Goal: Navigation & Orientation: Understand site structure

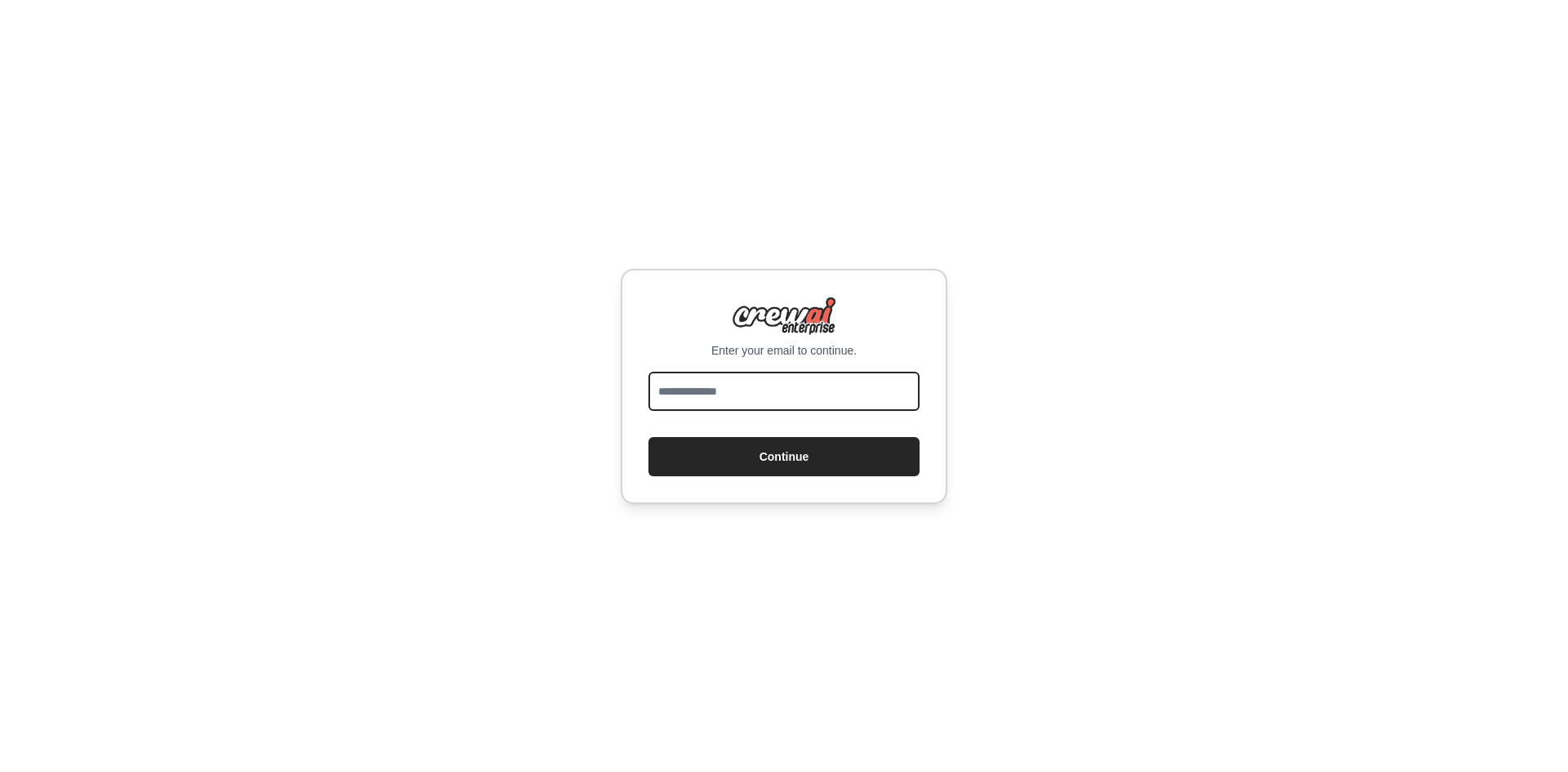
click at [804, 390] on input "email" at bounding box center [784, 391] width 271 height 39
type input "**********"
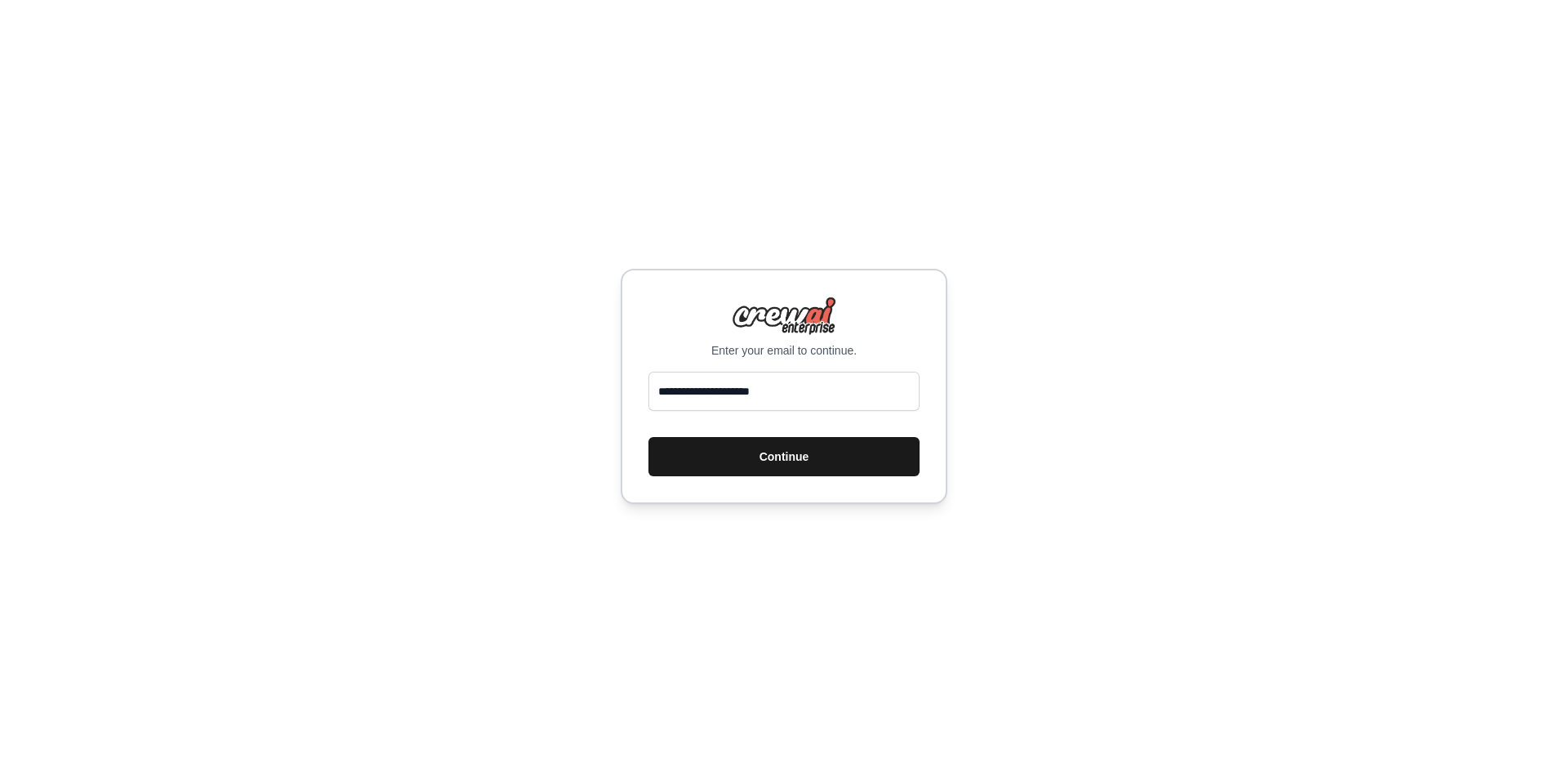
click at [821, 458] on button "Continue" at bounding box center [784, 457] width 271 height 39
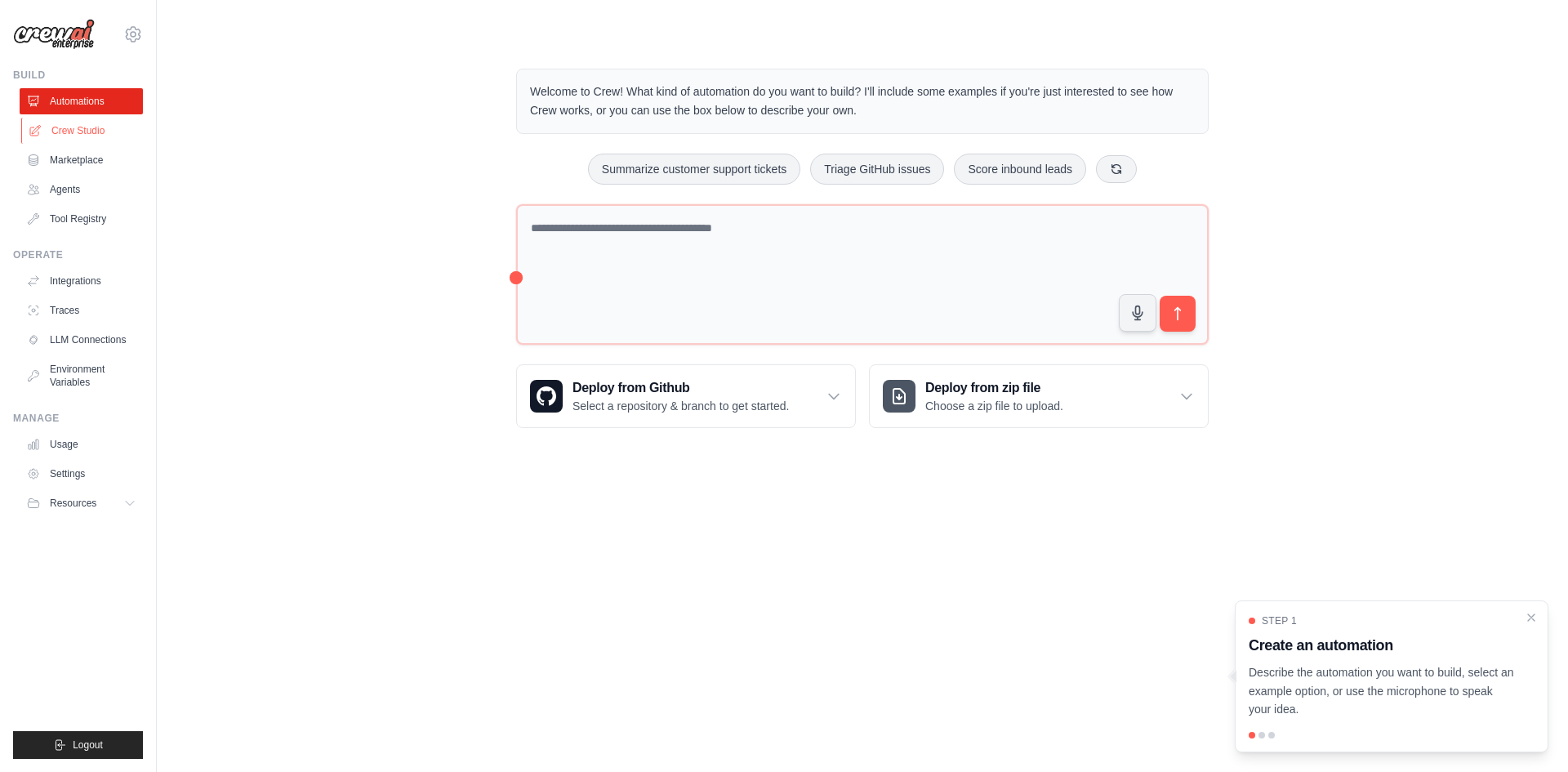
click at [71, 129] on link "Crew Studio" at bounding box center [83, 130] width 123 height 26
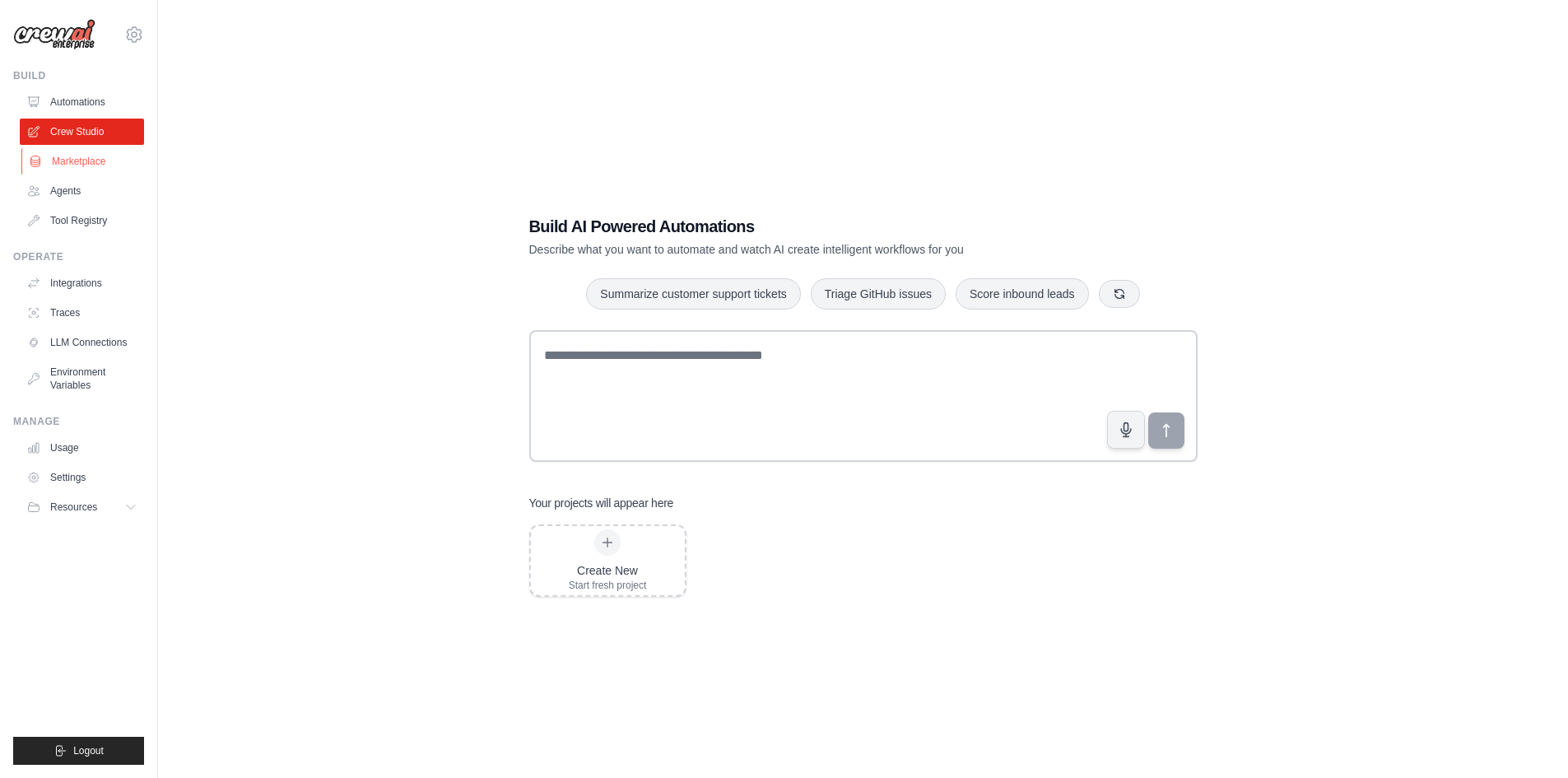
click at [91, 158] on link "Marketplace" at bounding box center [83, 161] width 124 height 26
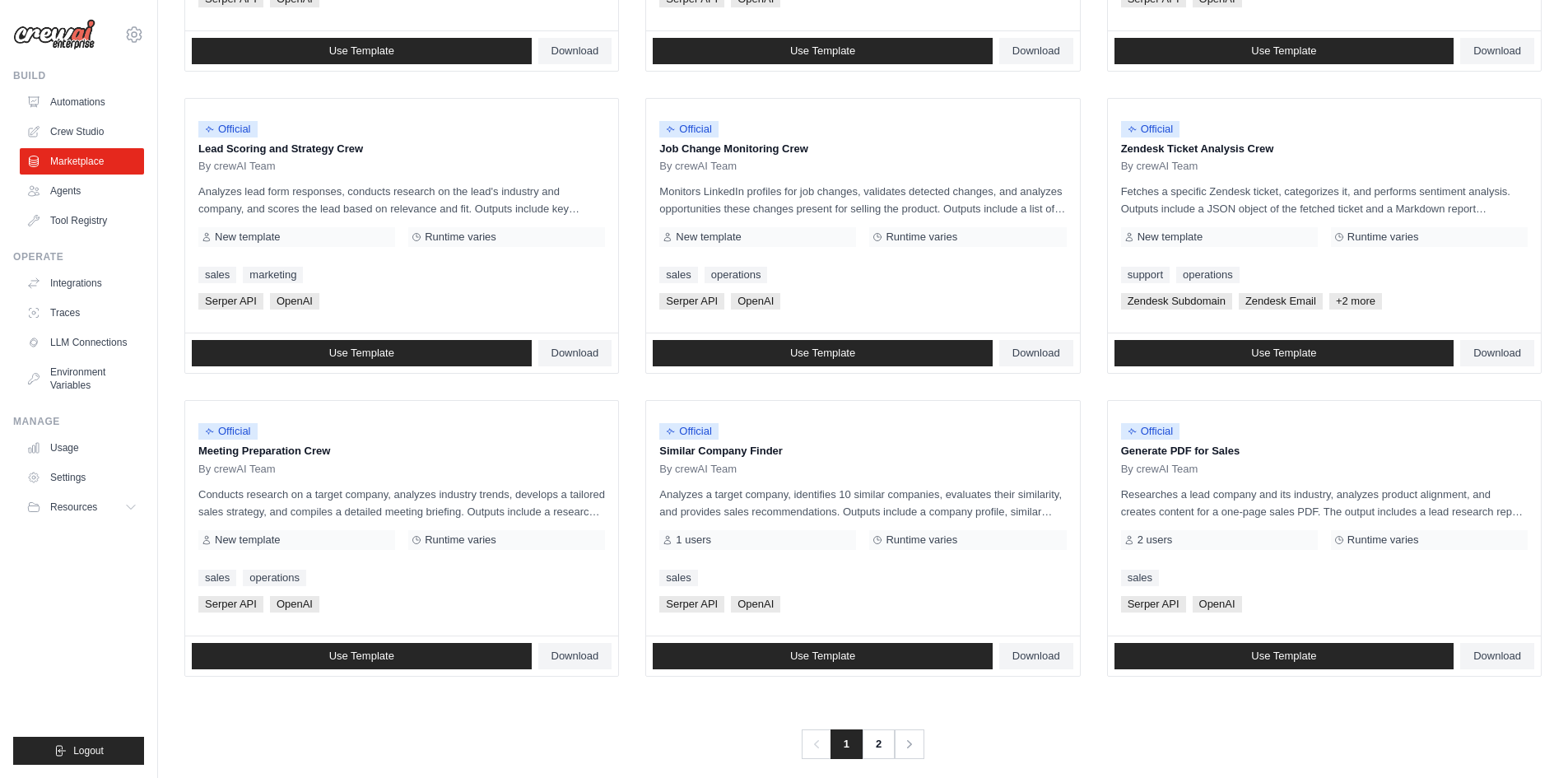
scroll to position [741, 0]
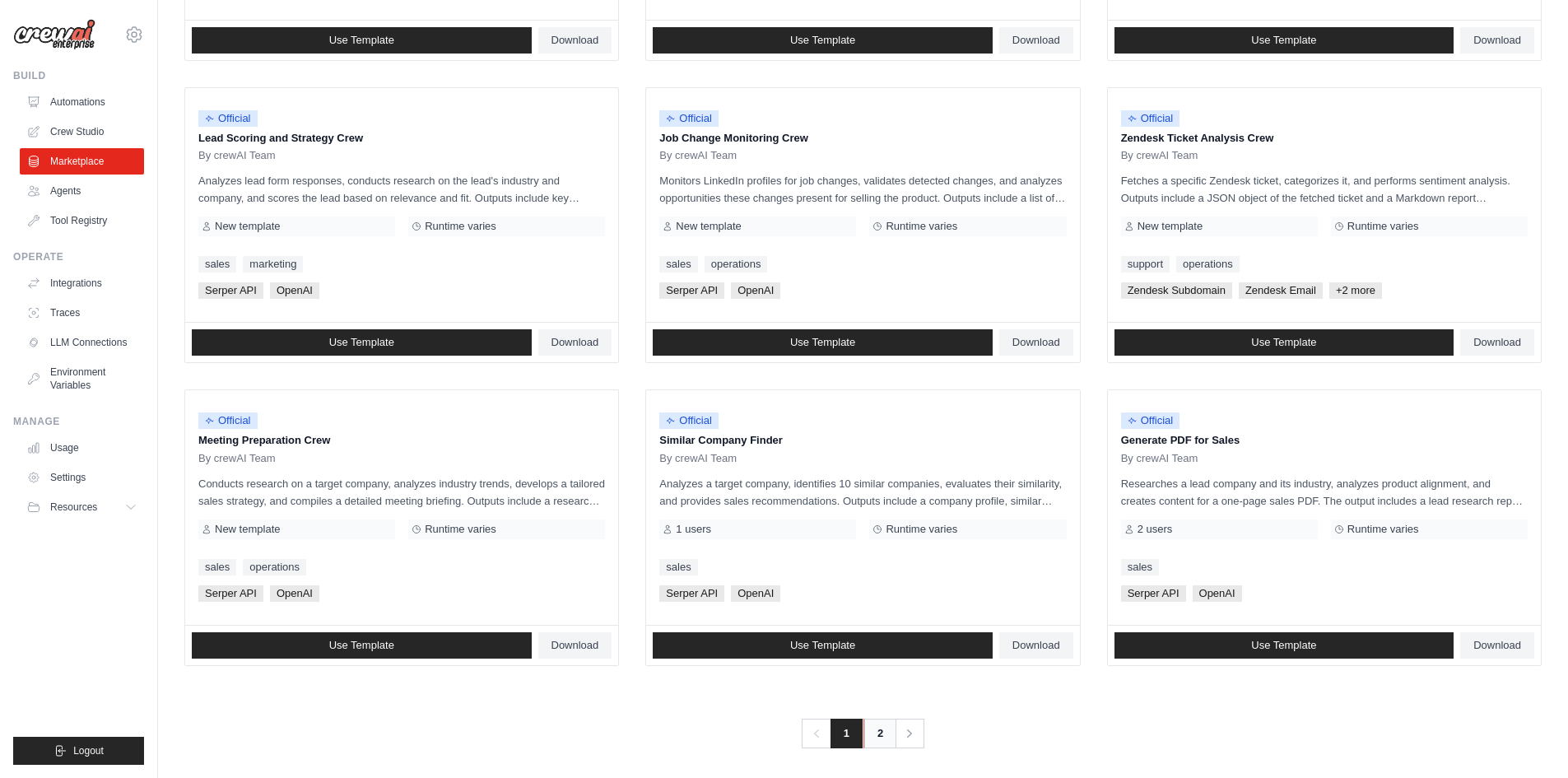
click at [881, 732] on link "2" at bounding box center [880, 733] width 33 height 30
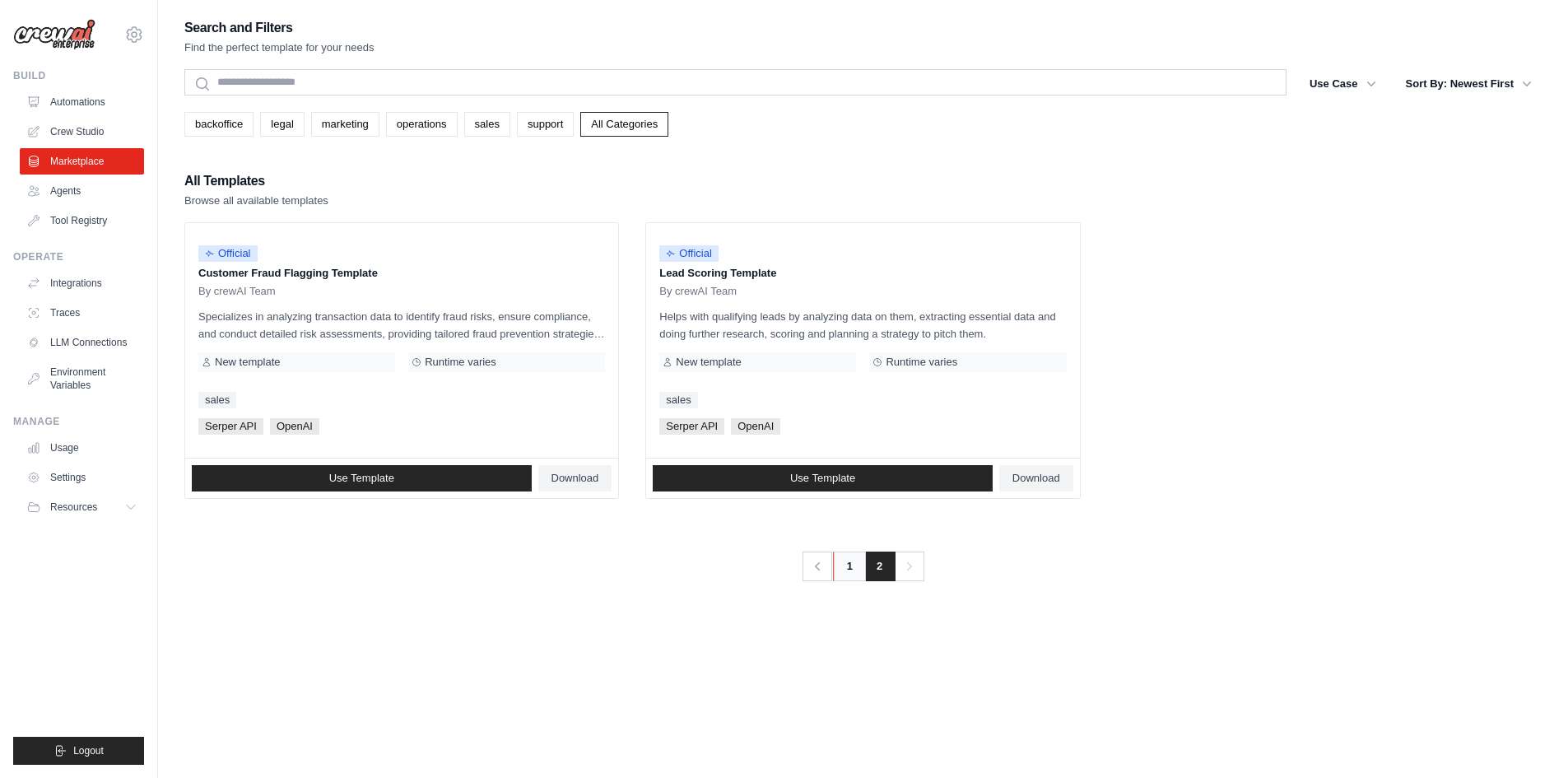
click at [843, 569] on link "1" at bounding box center [849, 567] width 33 height 30
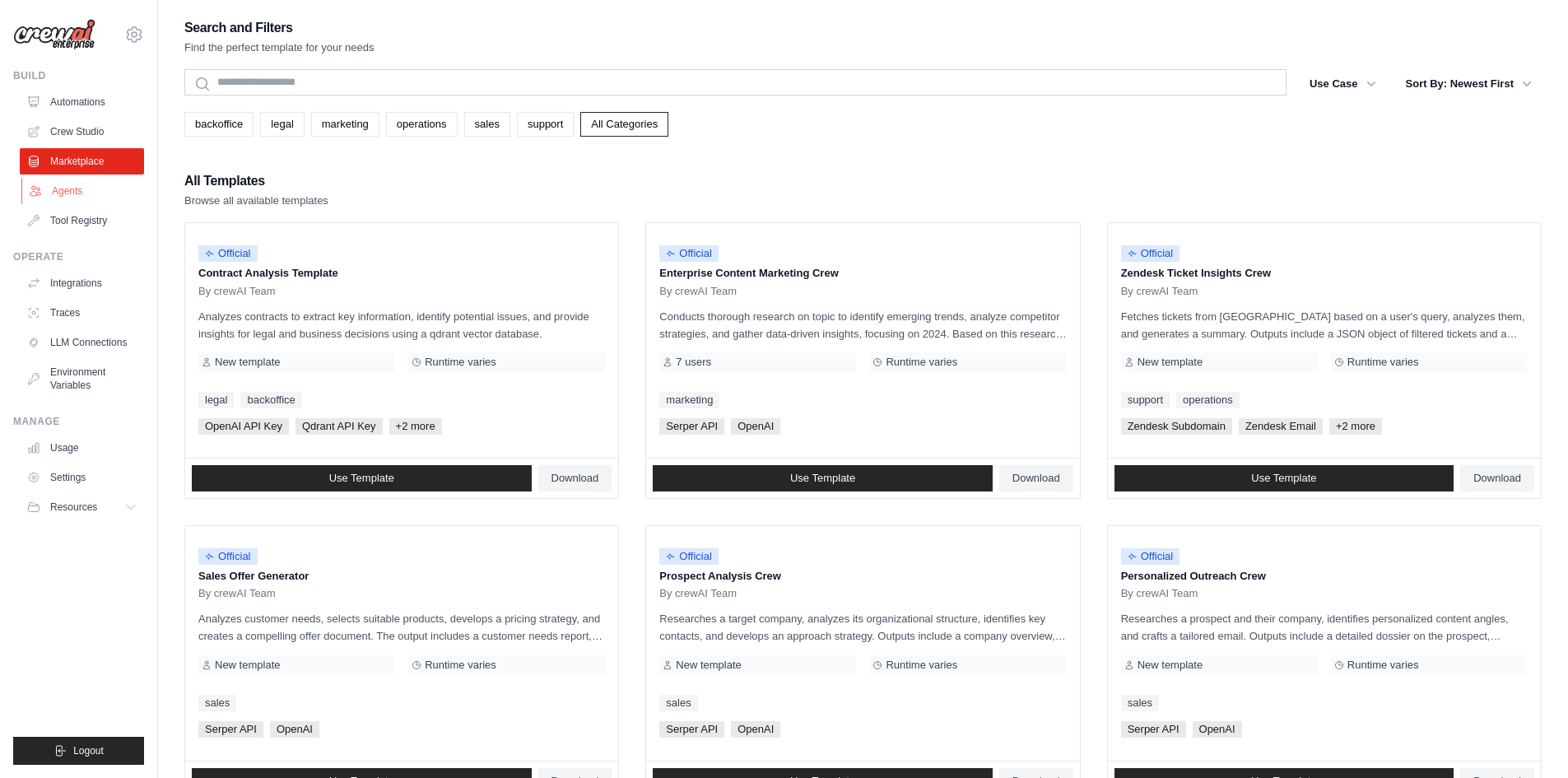
click at [69, 186] on link "Agents" at bounding box center [83, 191] width 124 height 26
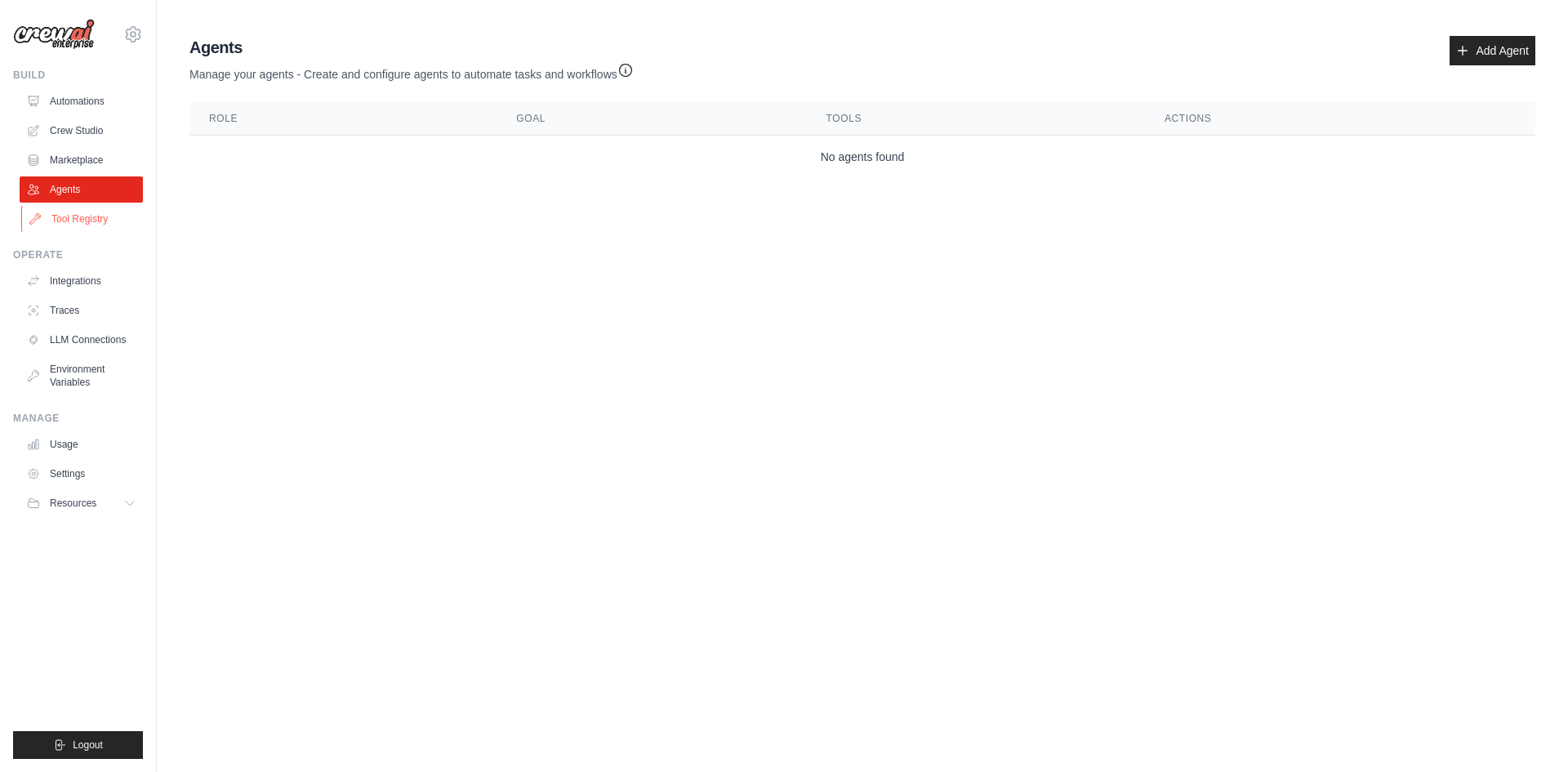
click at [73, 217] on link "Tool Registry" at bounding box center [83, 218] width 123 height 26
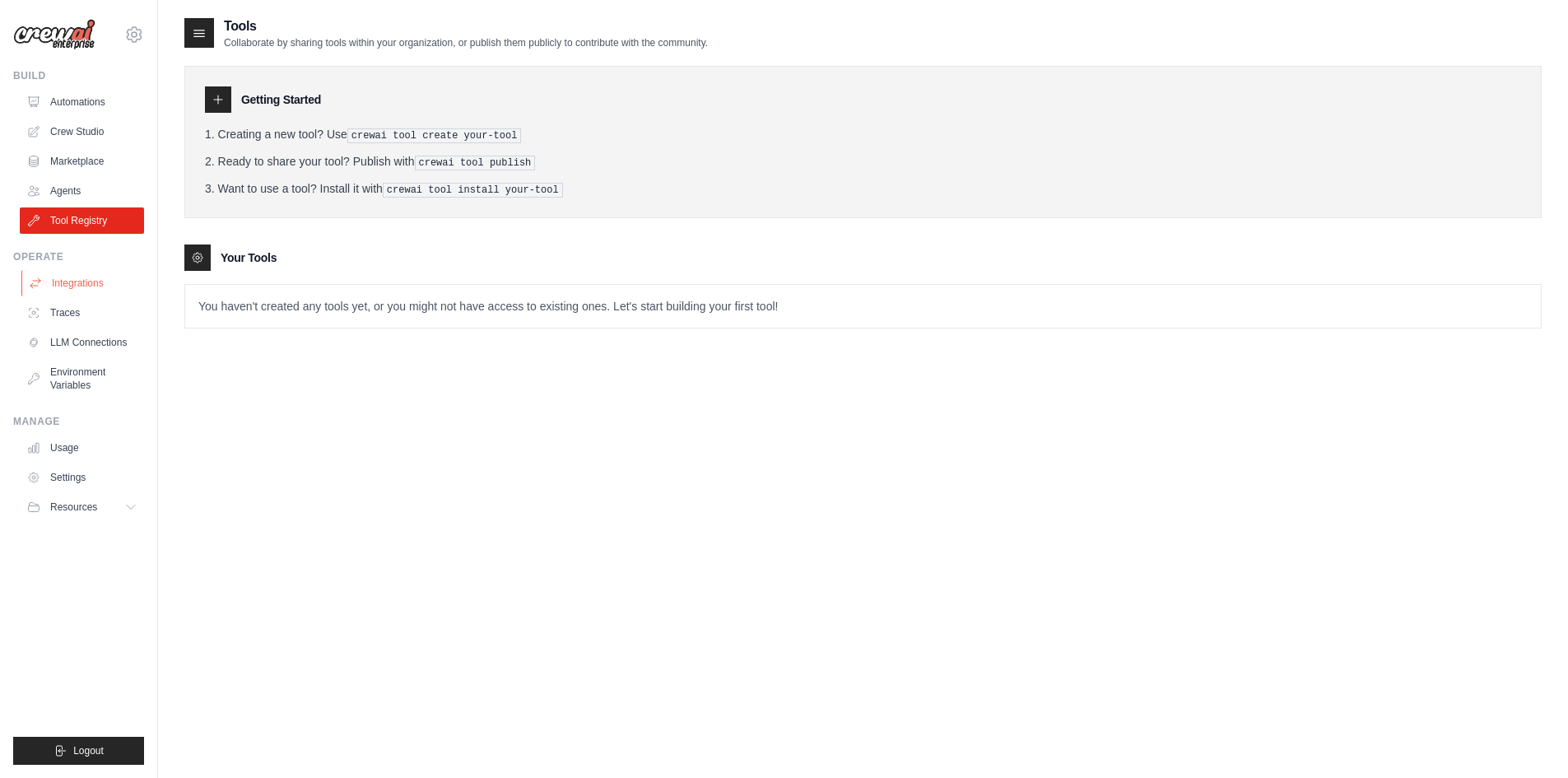
click at [77, 284] on link "Integrations" at bounding box center [83, 283] width 124 height 26
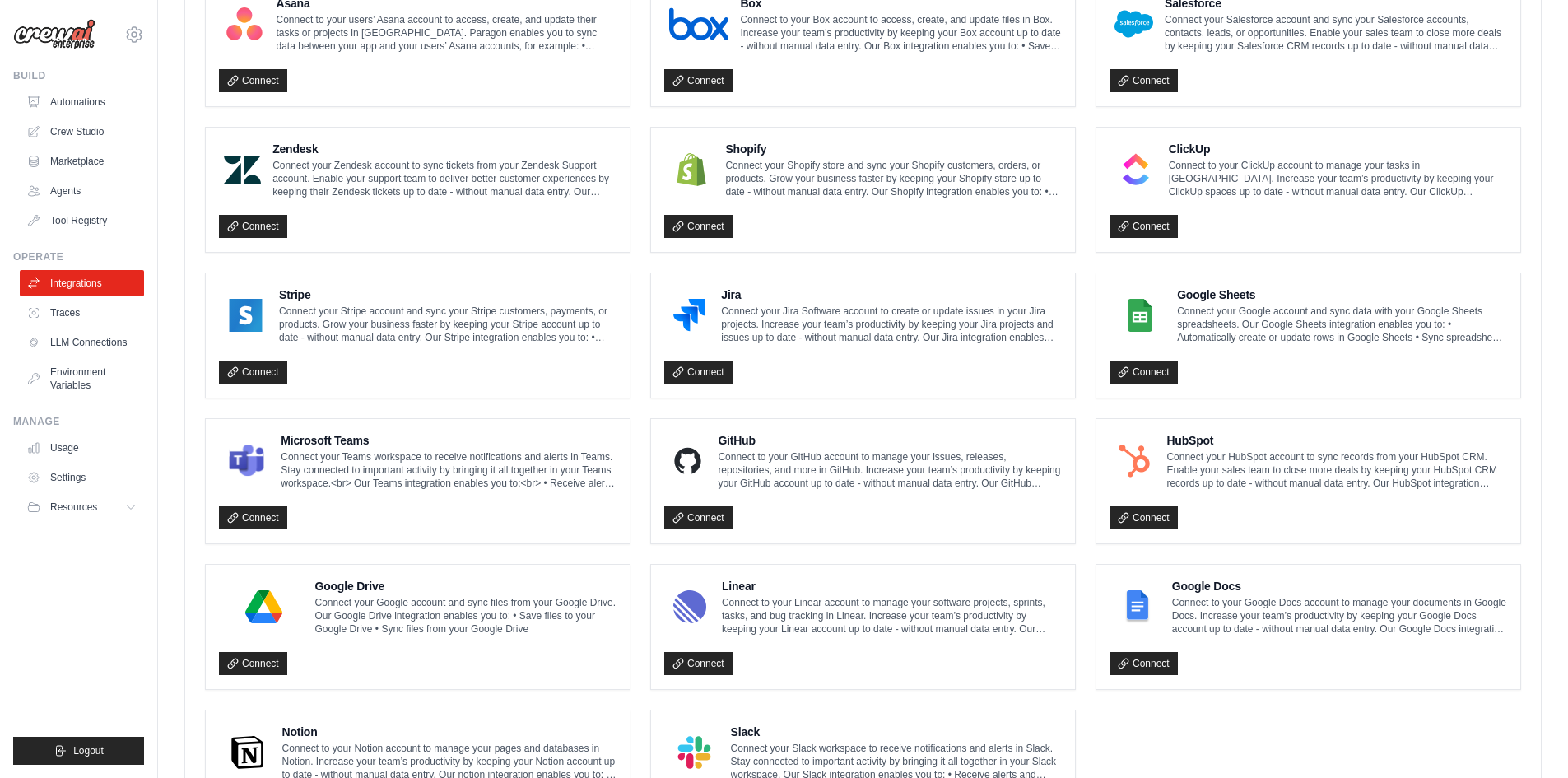
scroll to position [771, 0]
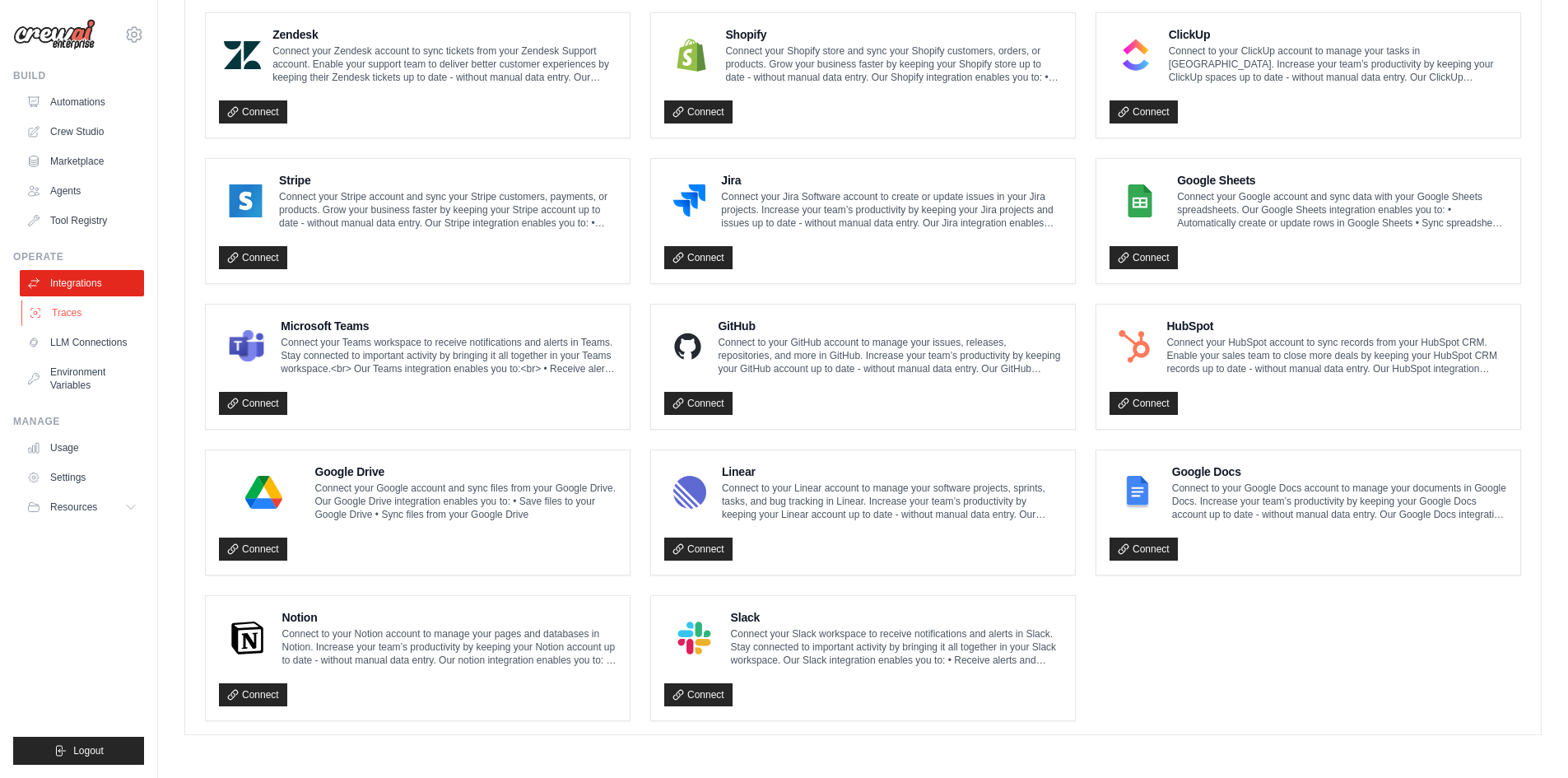
click at [63, 310] on link "Traces" at bounding box center [83, 312] width 124 height 26
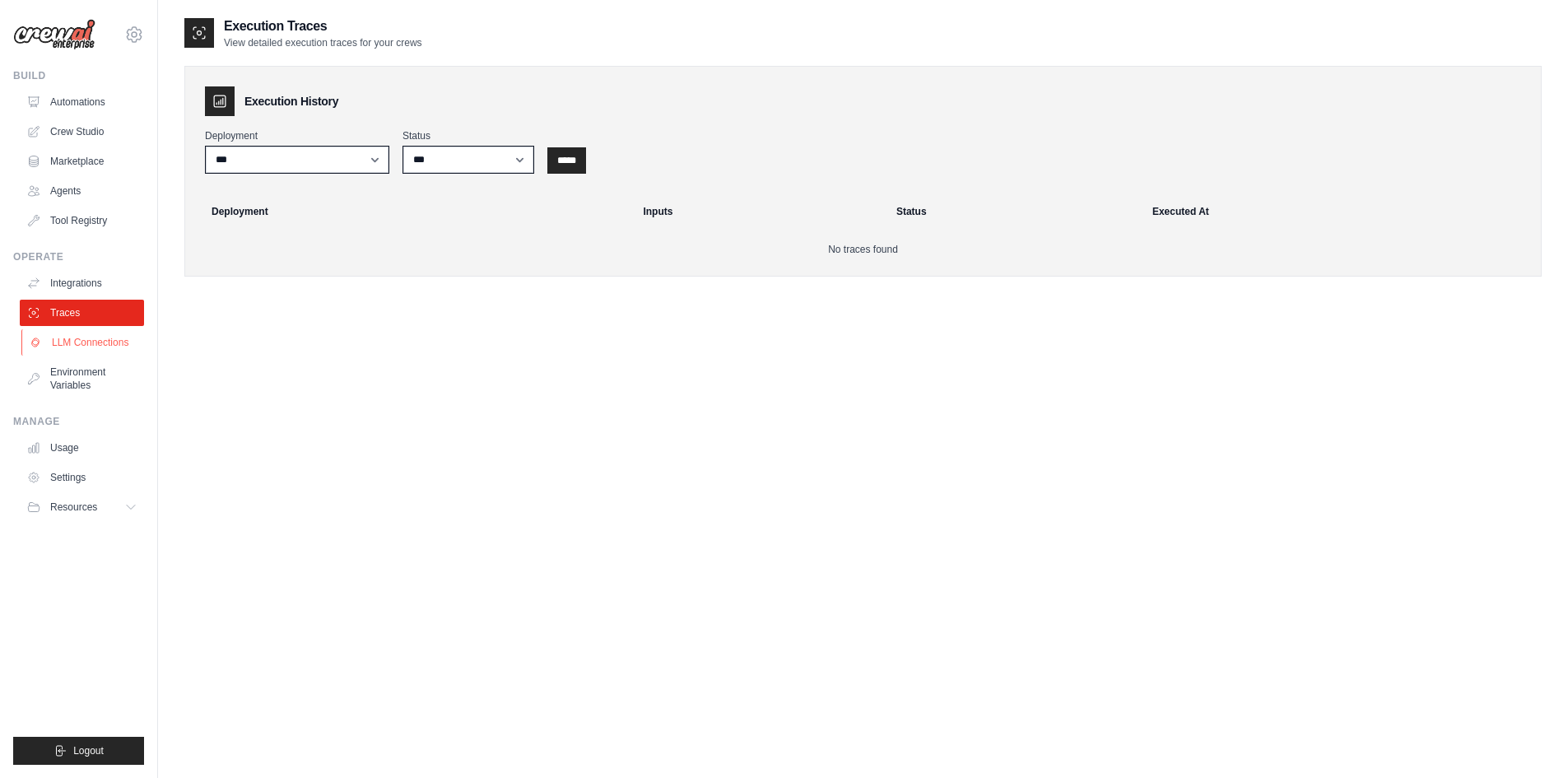
click at [91, 343] on link "LLM Connections" at bounding box center [83, 342] width 124 height 26
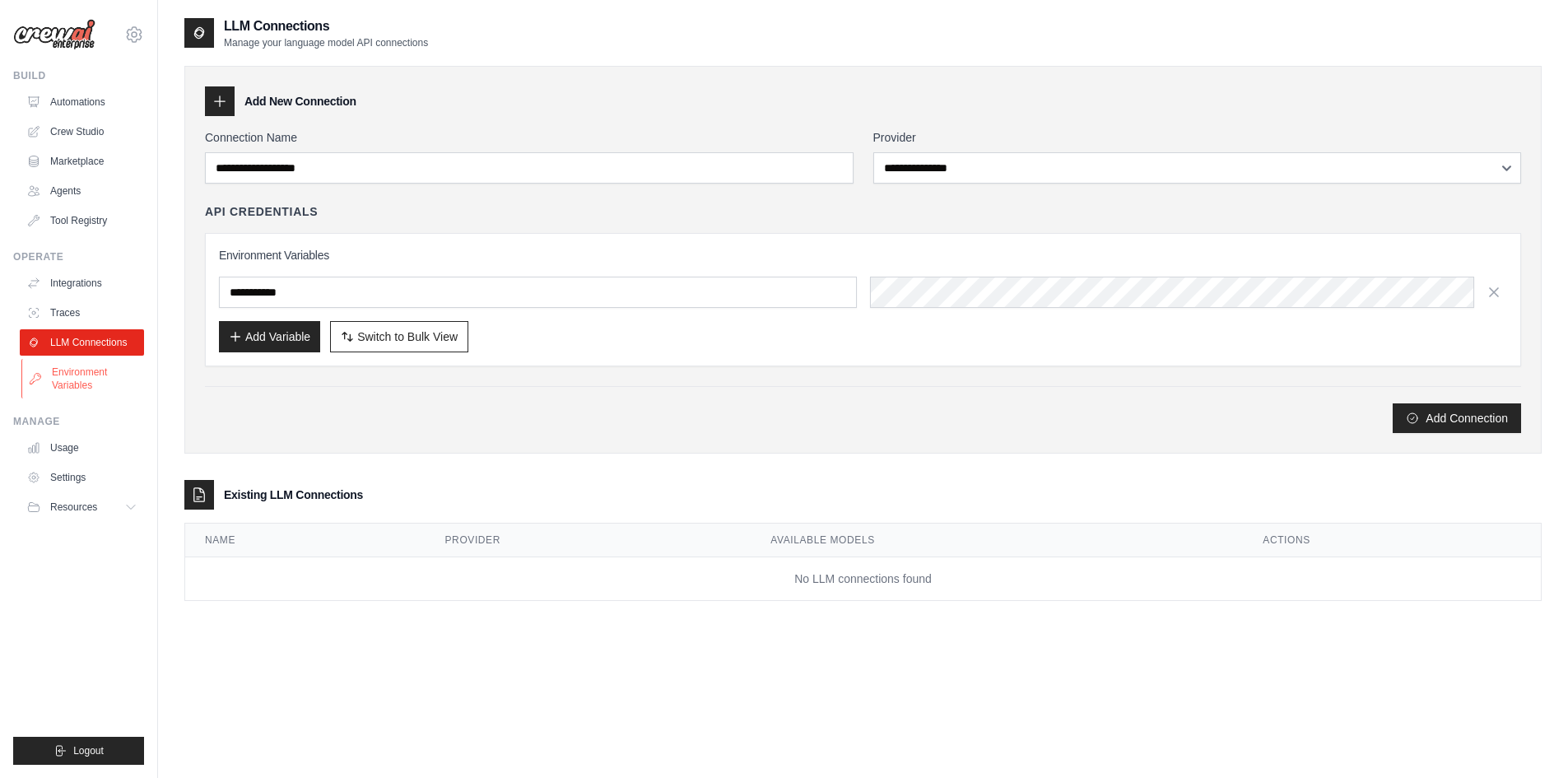
click at [90, 371] on link "Environment Variables" at bounding box center [83, 379] width 124 height 40
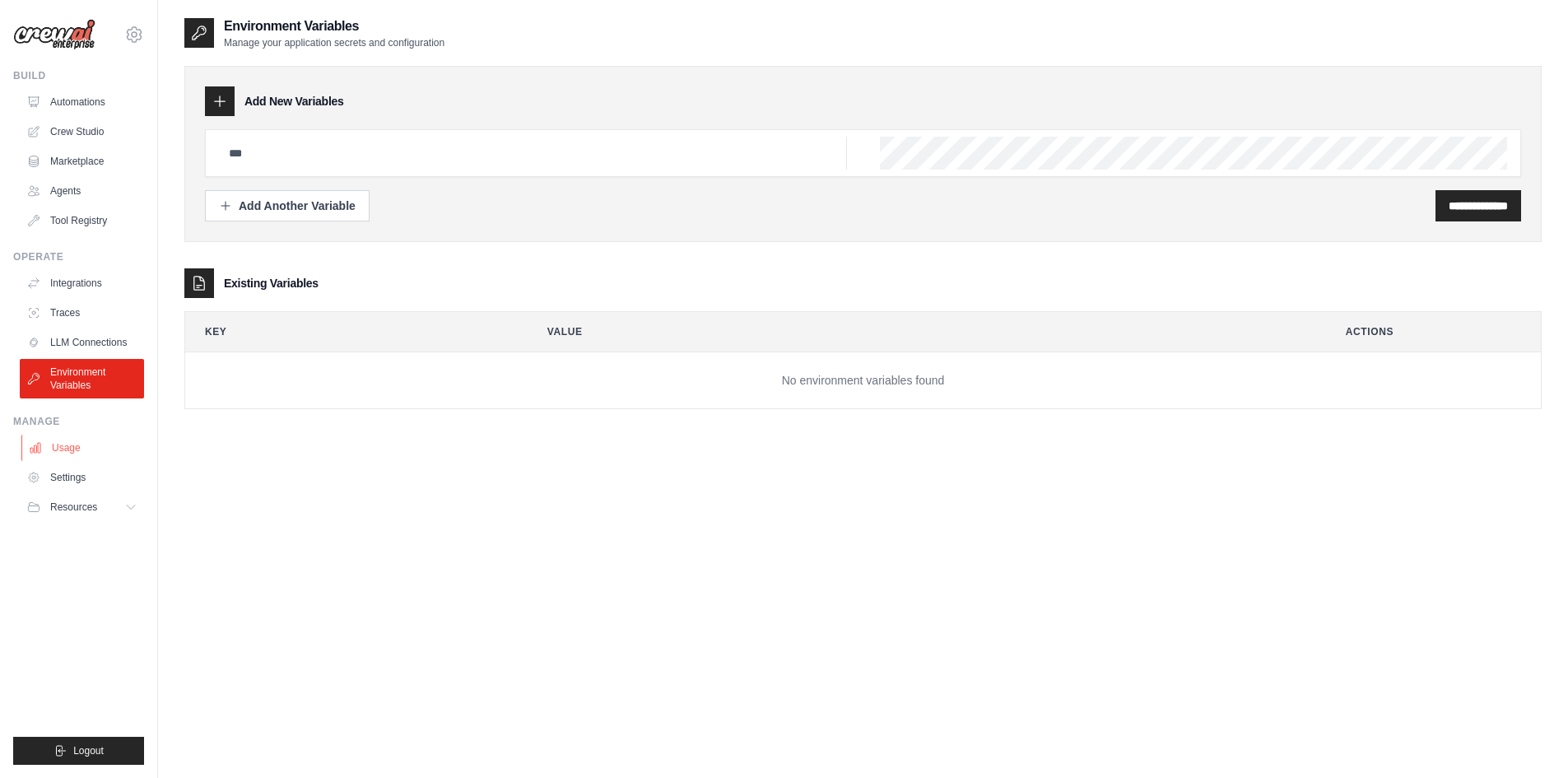
click at [69, 450] on link "Usage" at bounding box center [83, 448] width 124 height 26
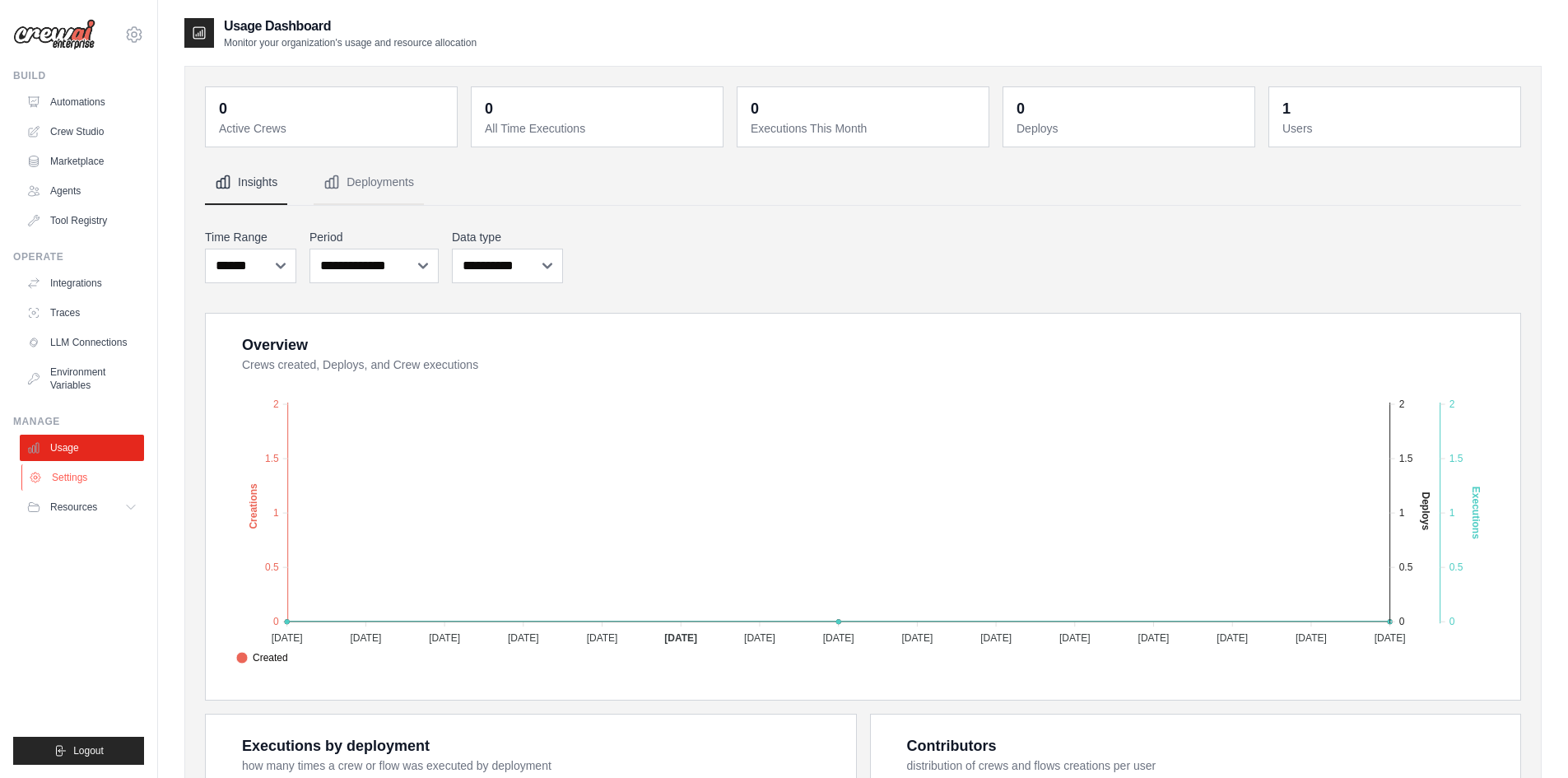
click at [74, 477] on link "Settings" at bounding box center [83, 477] width 124 height 26
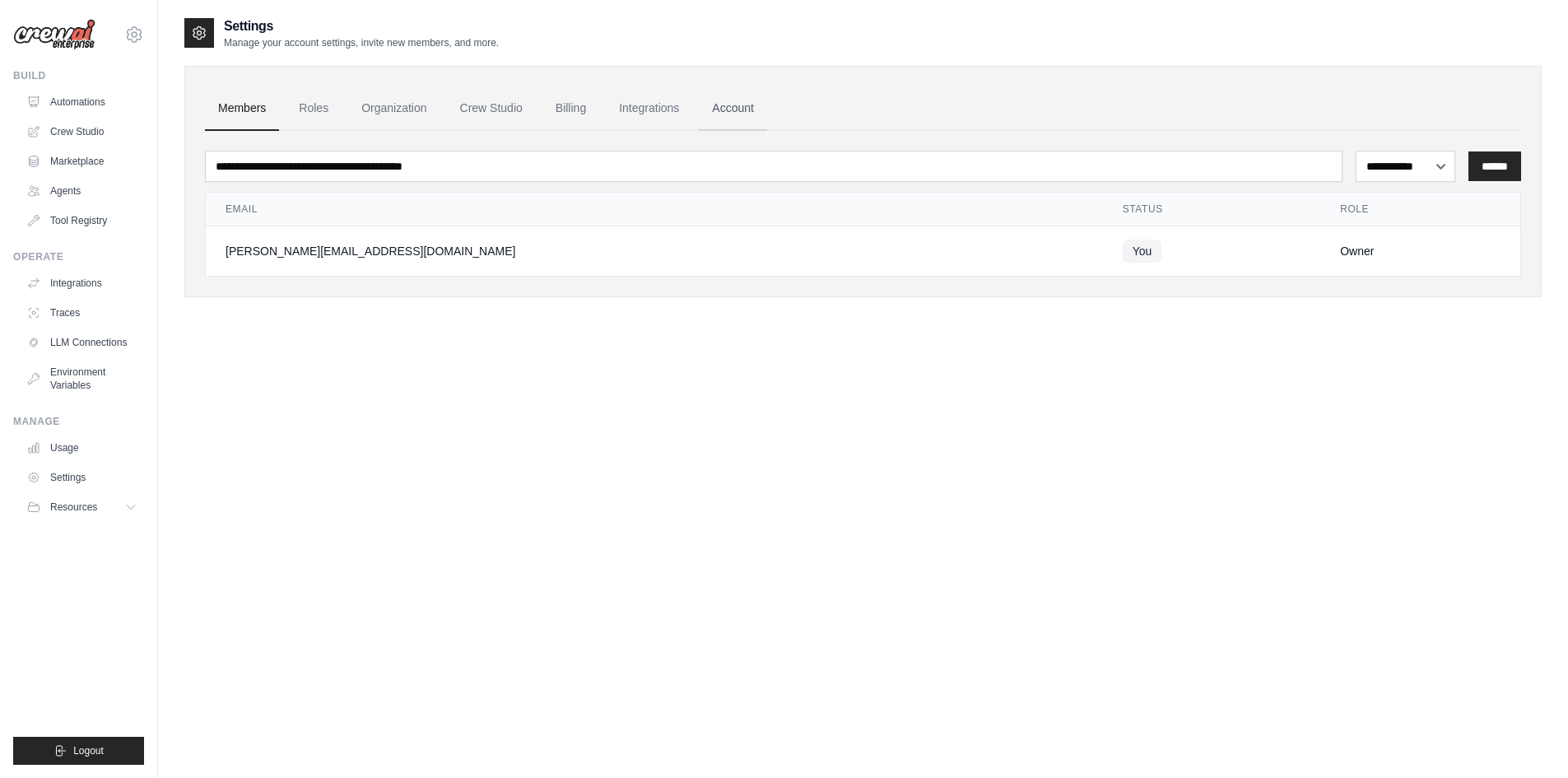
click at [733, 108] on link "Account" at bounding box center [733, 109] width 69 height 45
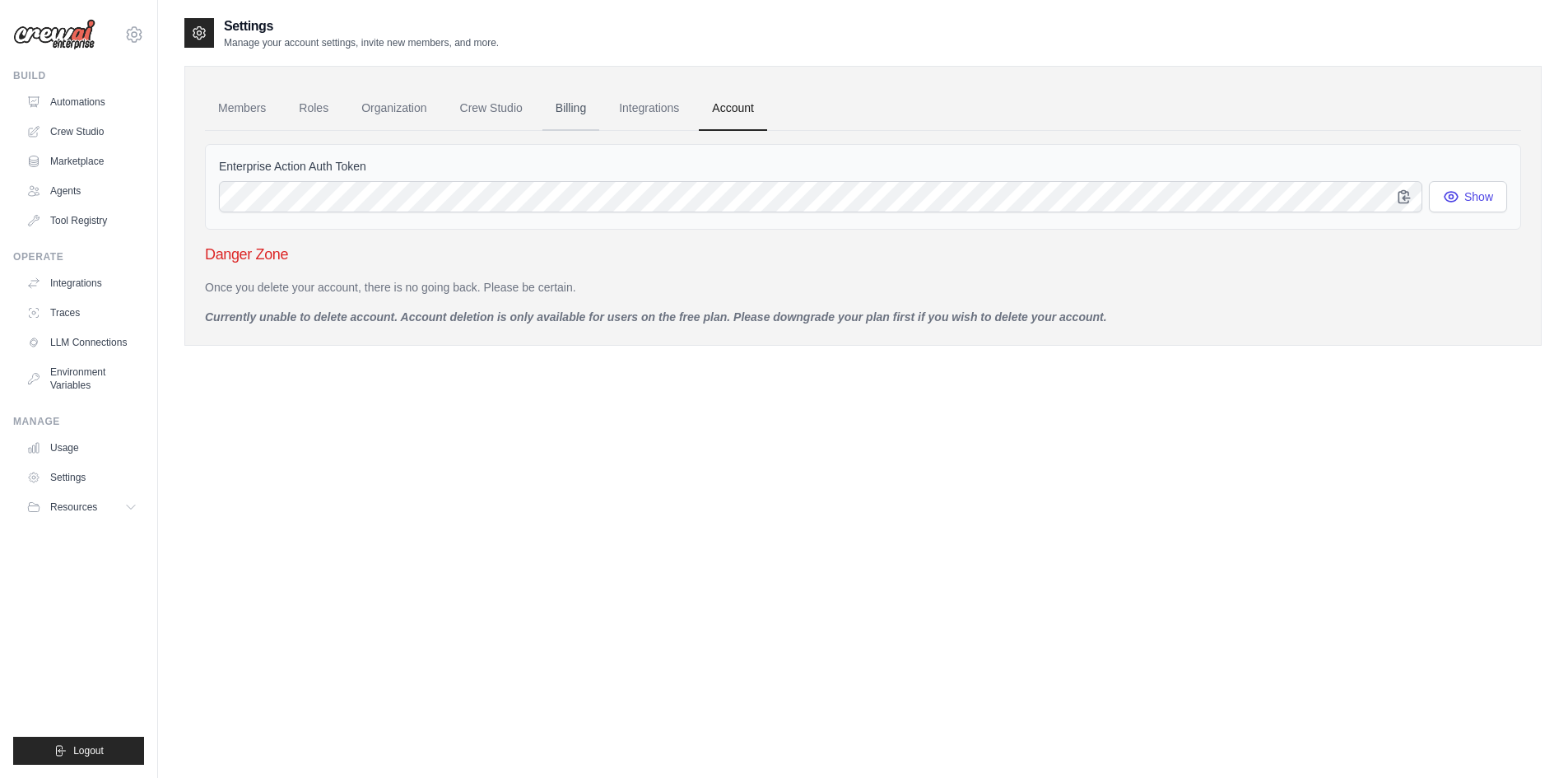
click at [579, 107] on link "Billing" at bounding box center [570, 109] width 57 height 45
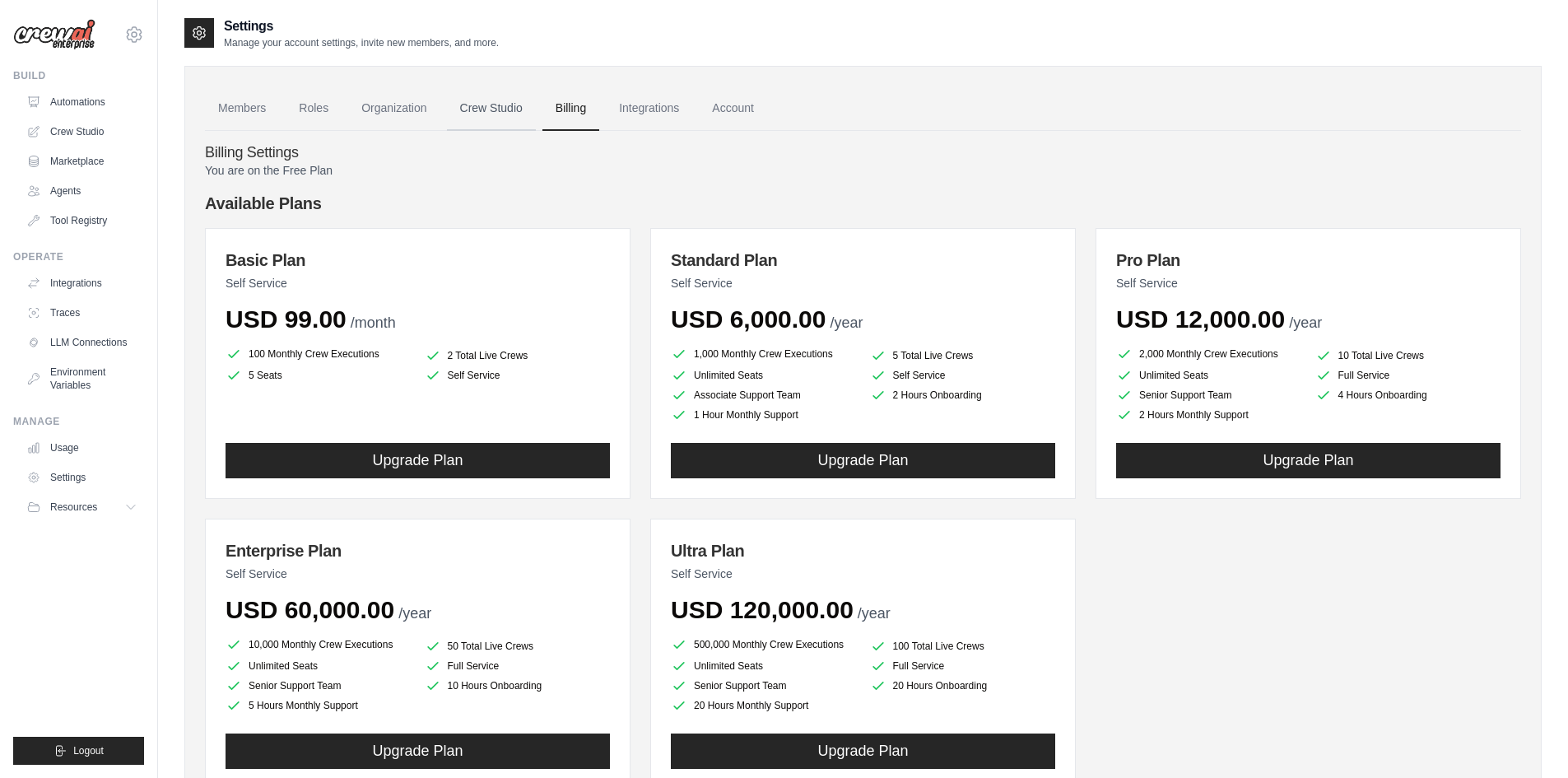
click at [472, 108] on link "Crew Studio" at bounding box center [492, 109] width 89 height 45
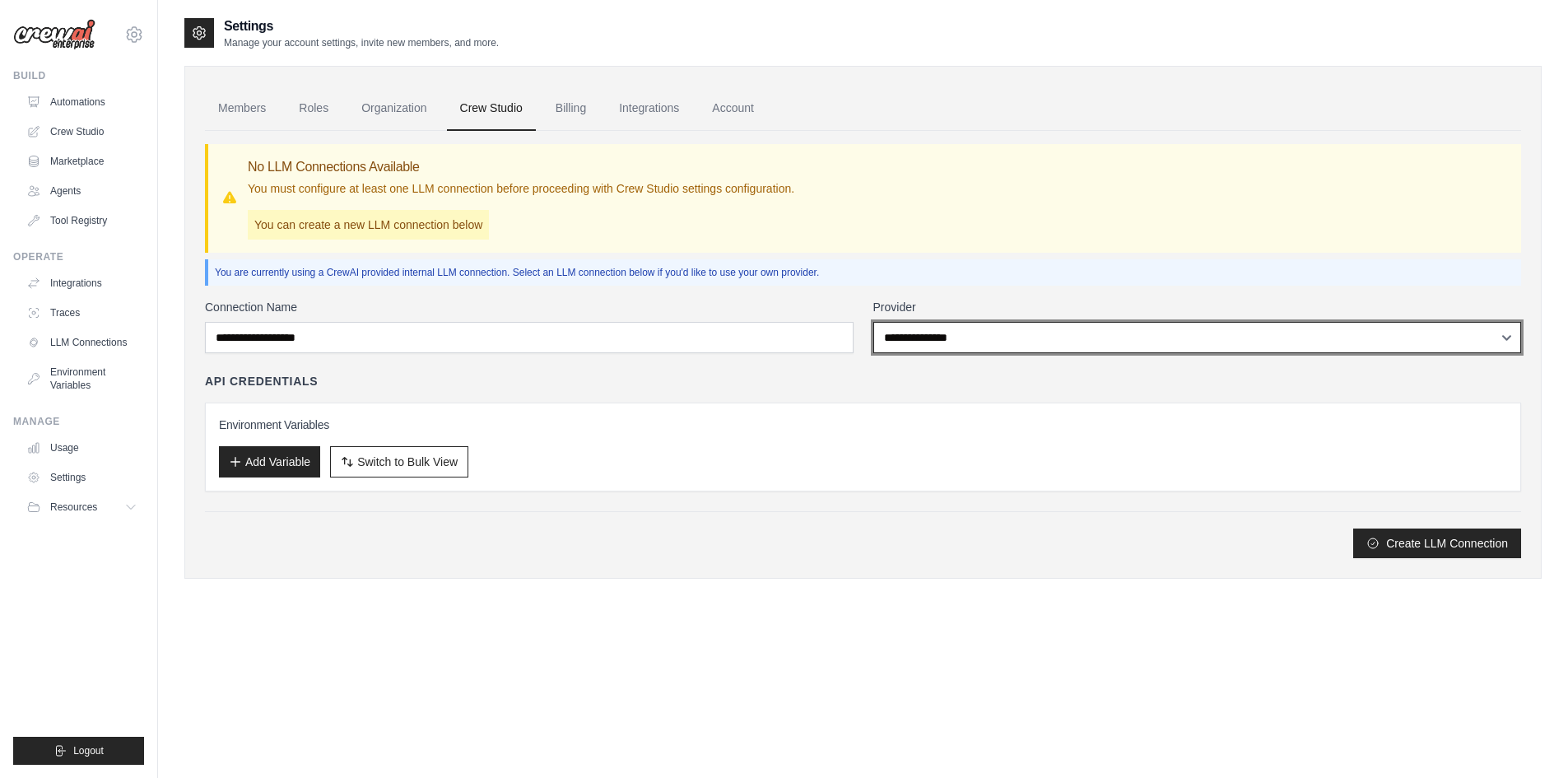
click at [1509, 338] on select "**********" at bounding box center [1198, 337] width 649 height 31
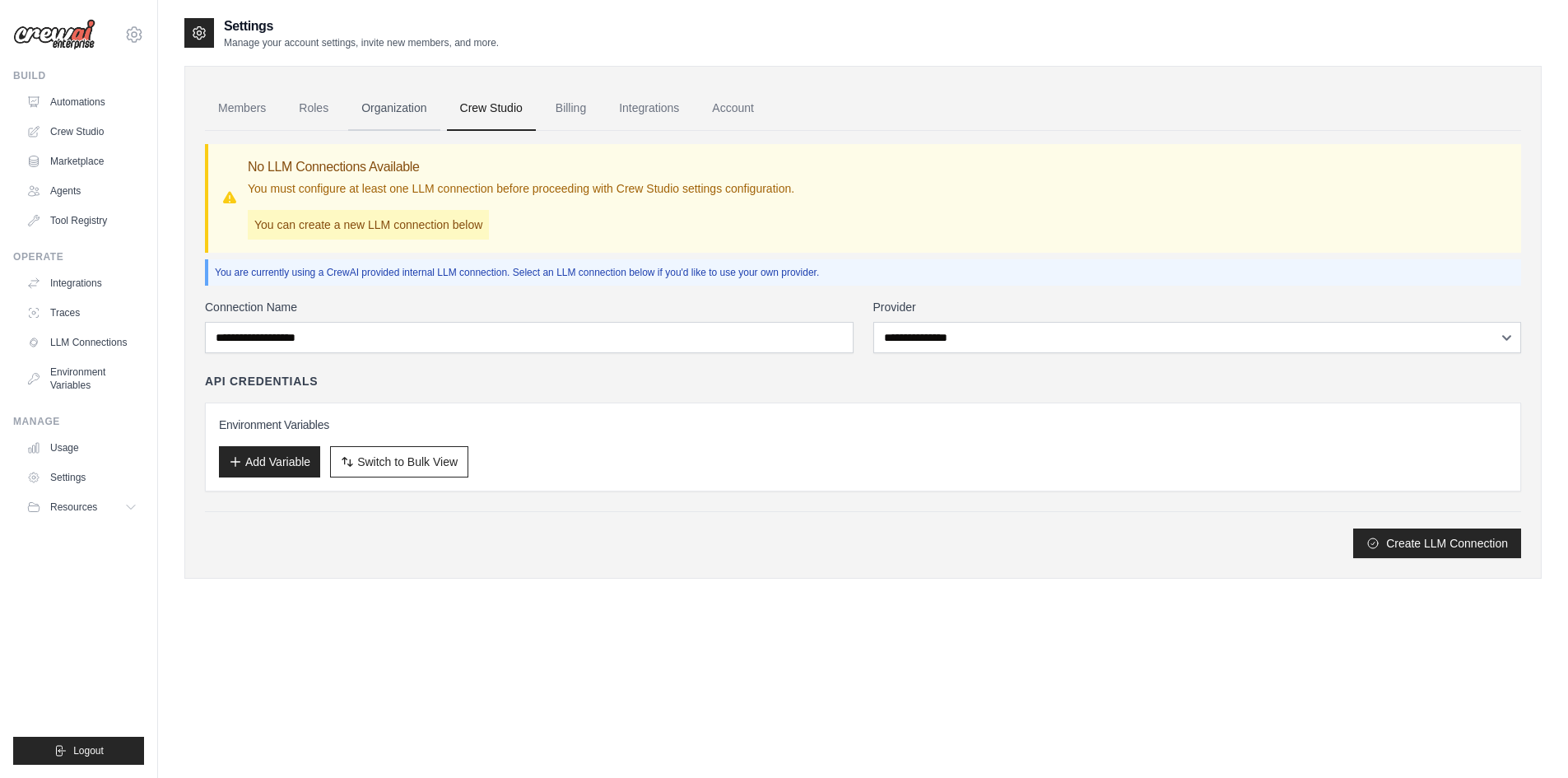
click at [389, 113] on link "Organization" at bounding box center [394, 109] width 91 height 45
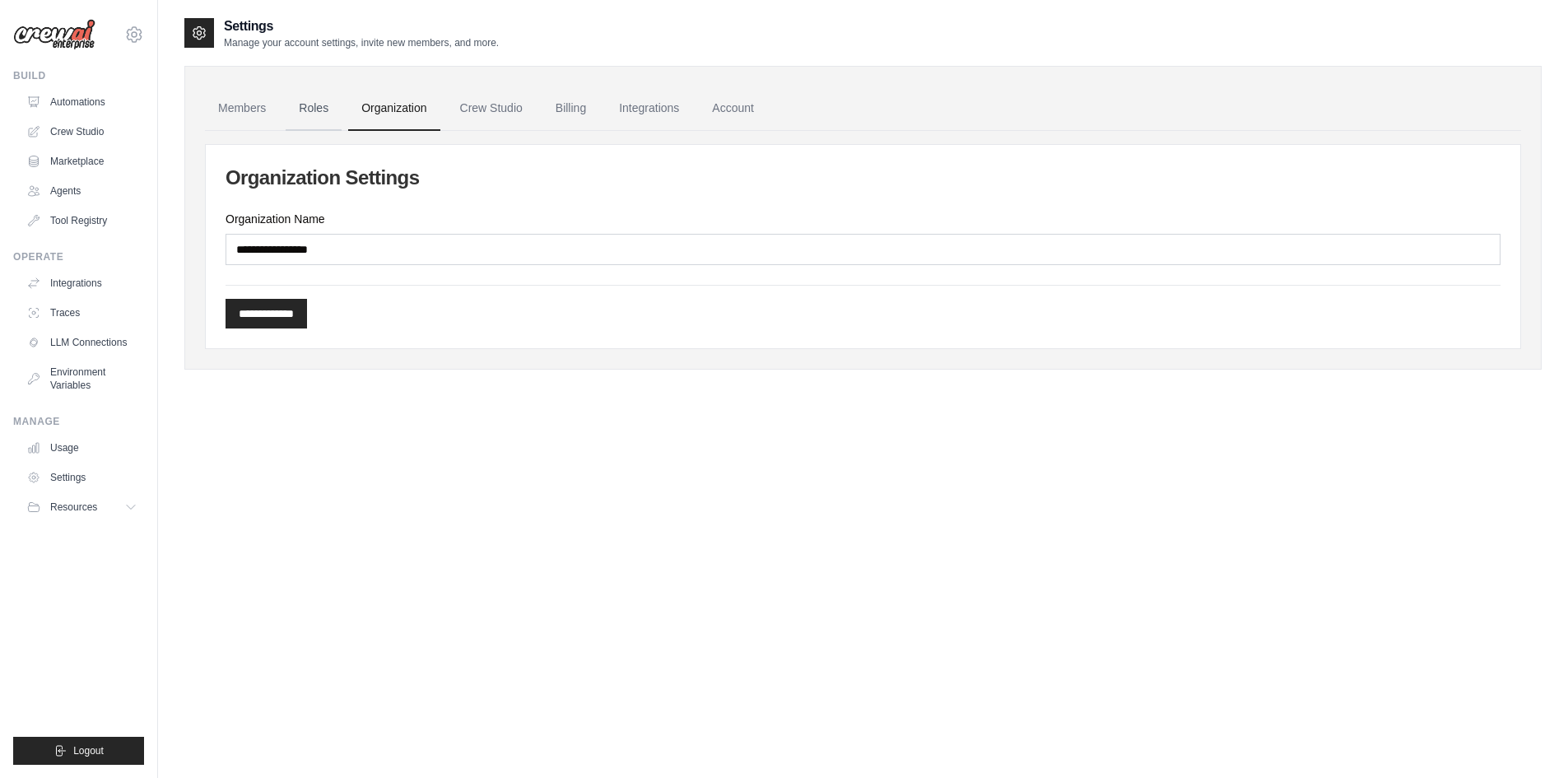
click at [312, 105] on link "Roles" at bounding box center [314, 109] width 56 height 45
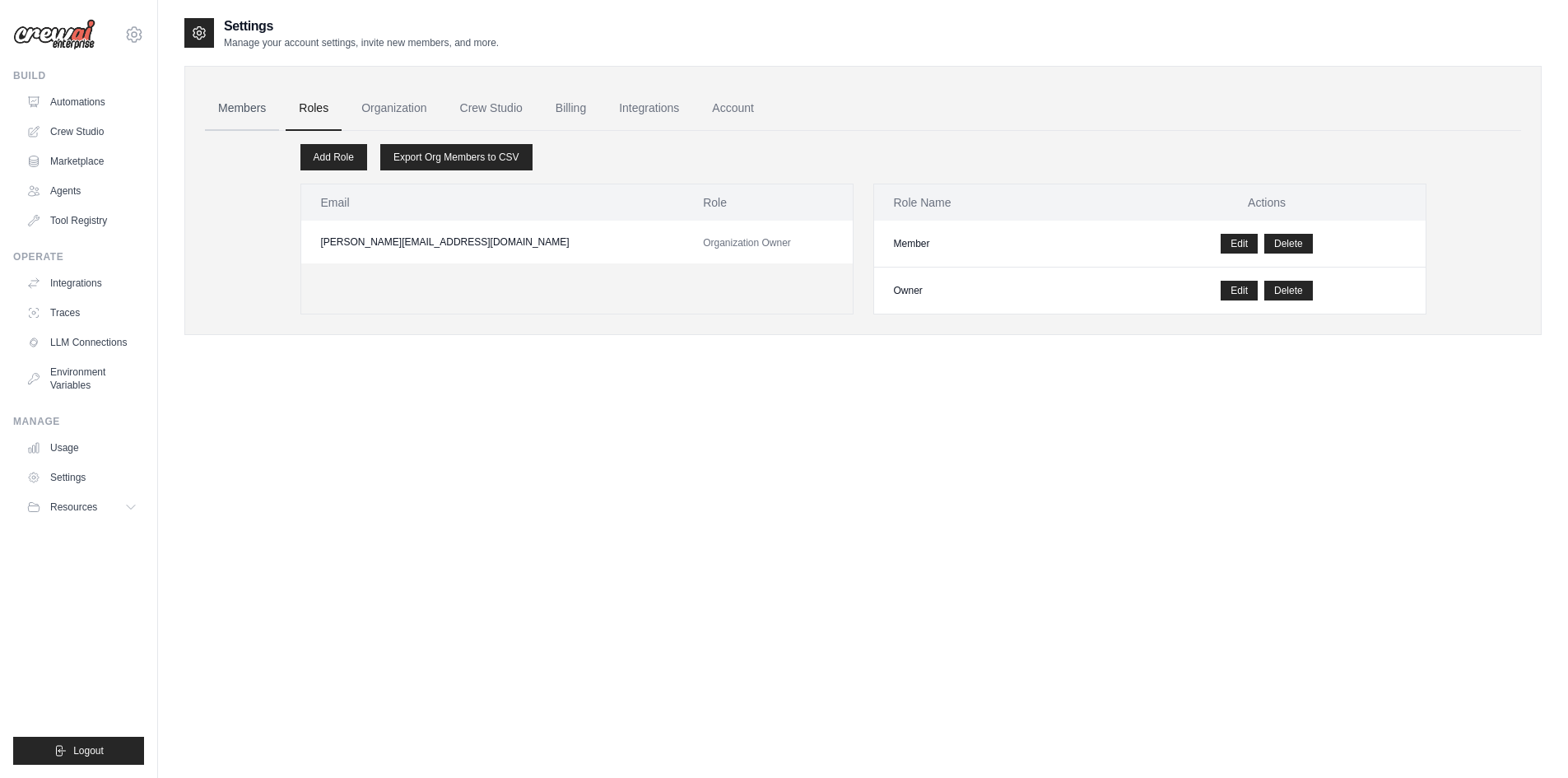
click at [234, 108] on link "Members" at bounding box center [242, 109] width 75 height 45
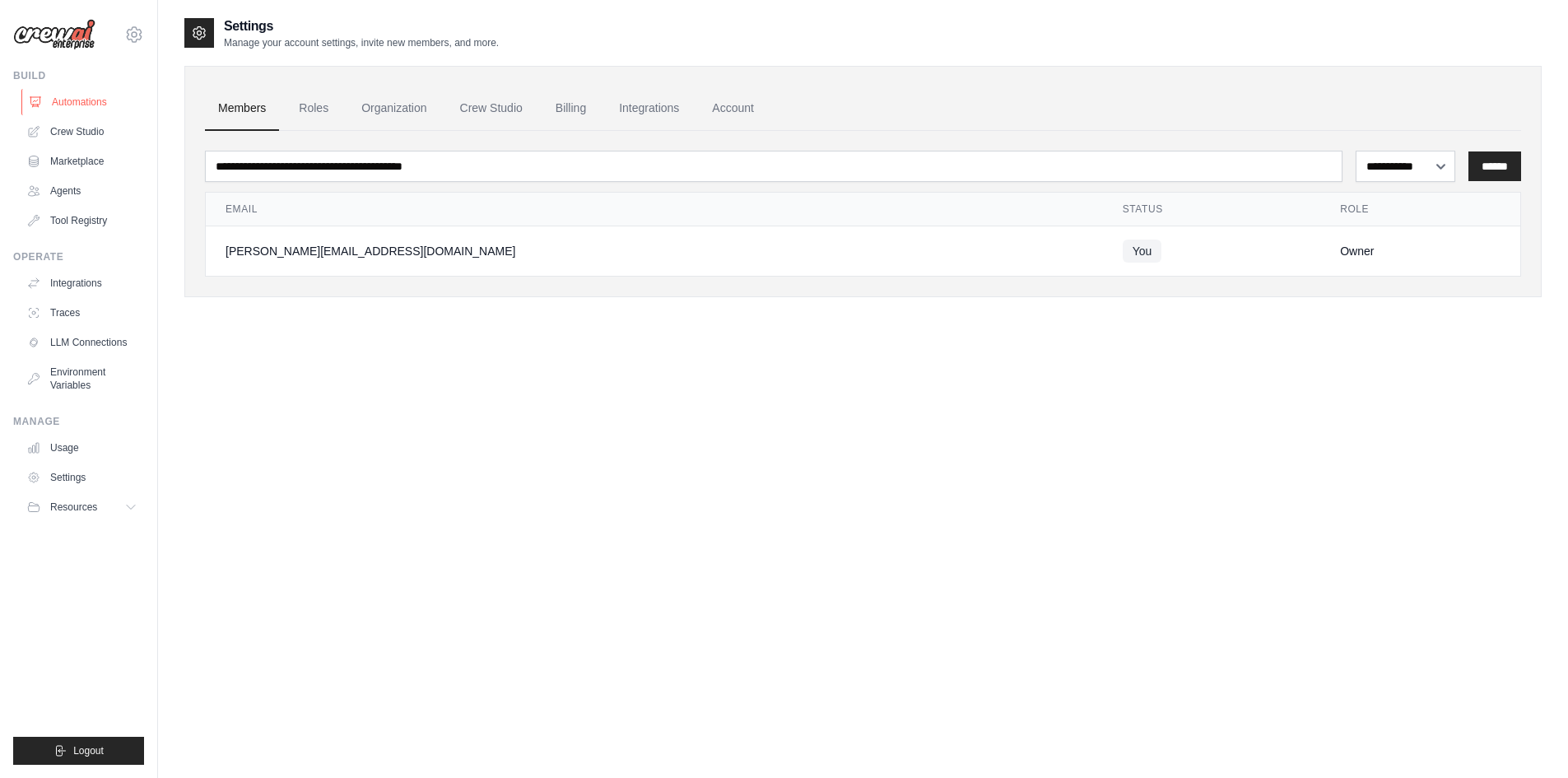
click at [69, 101] on link "Automations" at bounding box center [83, 102] width 124 height 26
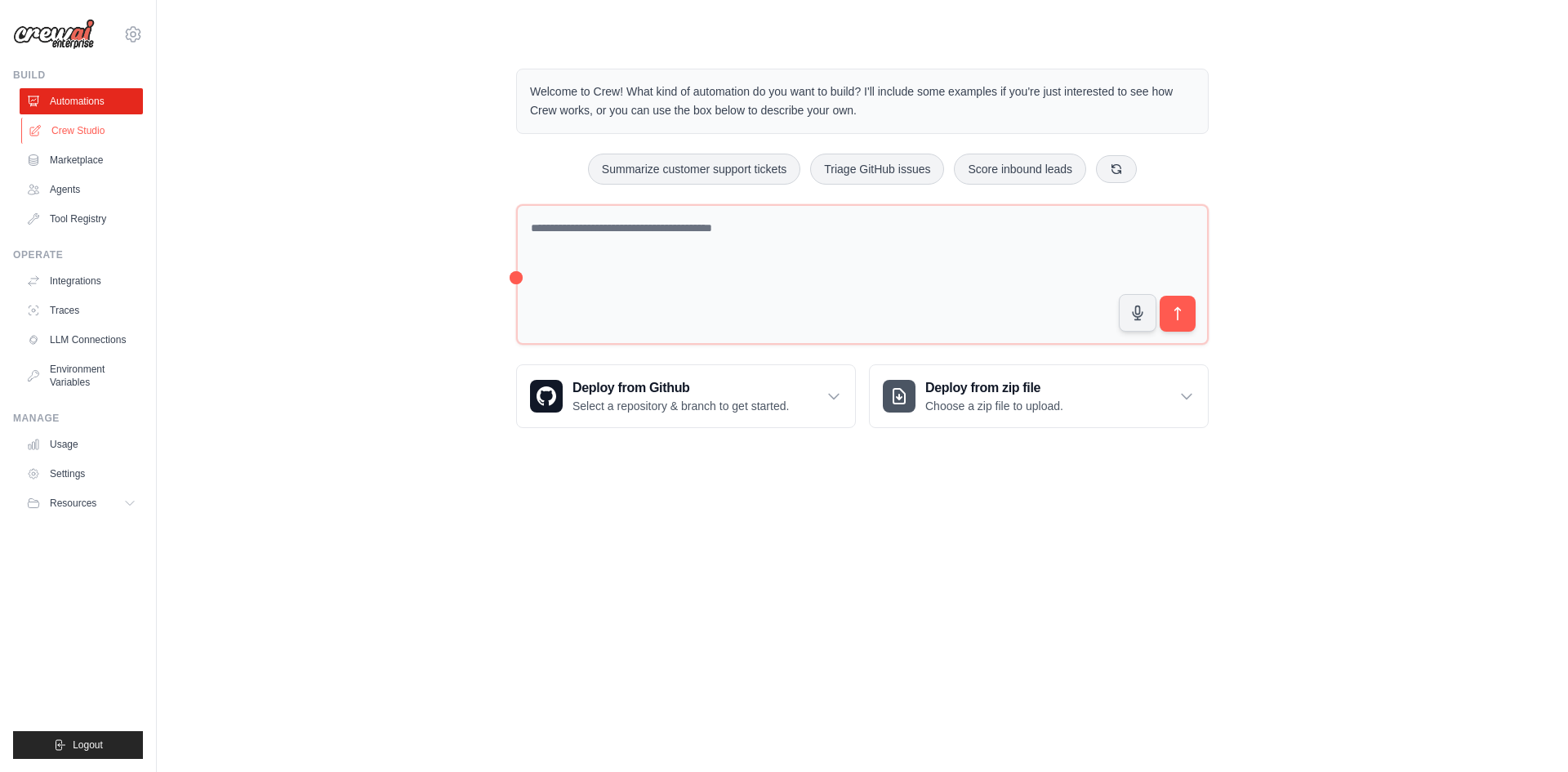
click at [84, 132] on link "Crew Studio" at bounding box center [83, 130] width 123 height 26
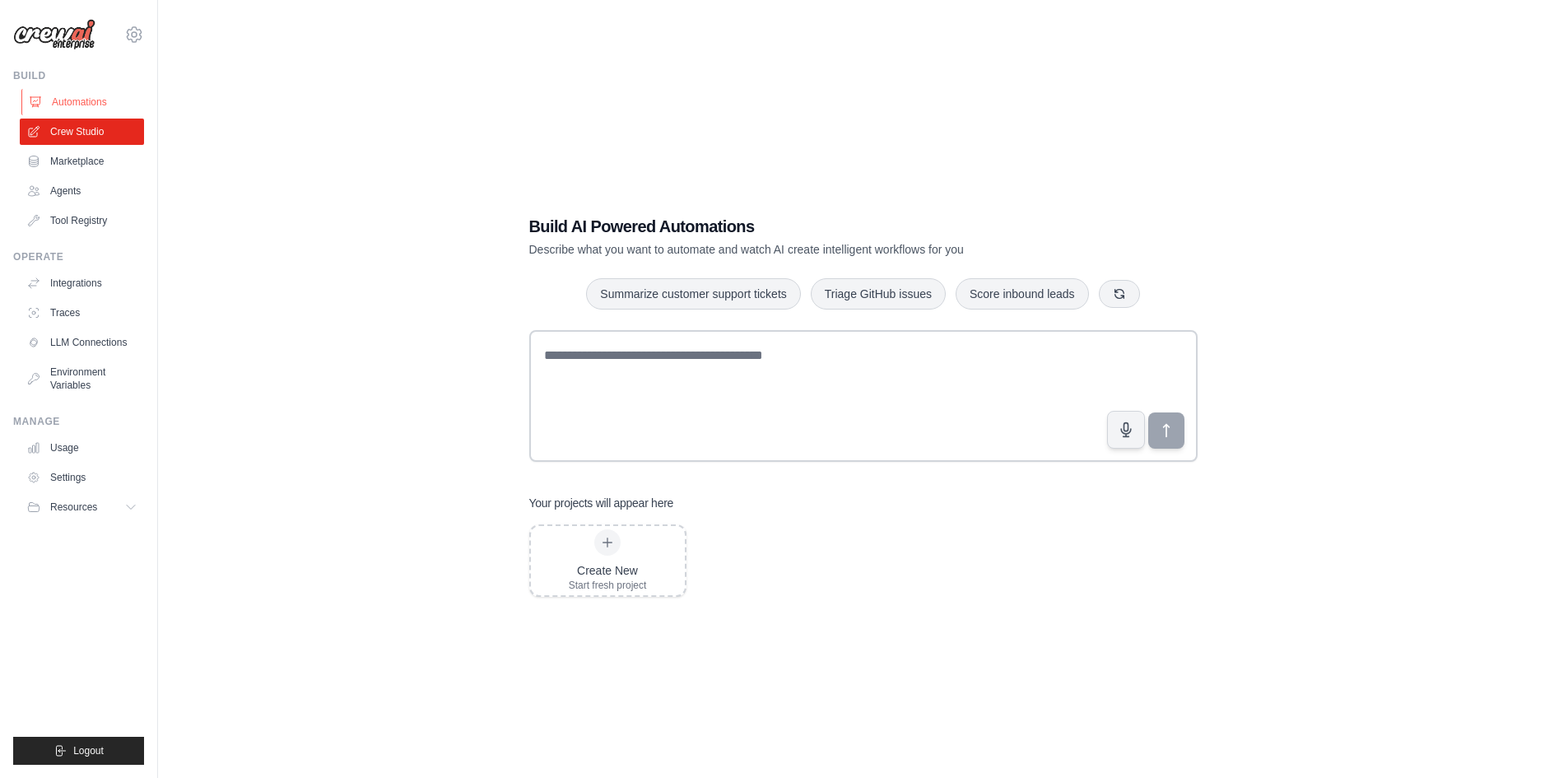
click at [87, 98] on link "Automations" at bounding box center [83, 102] width 124 height 26
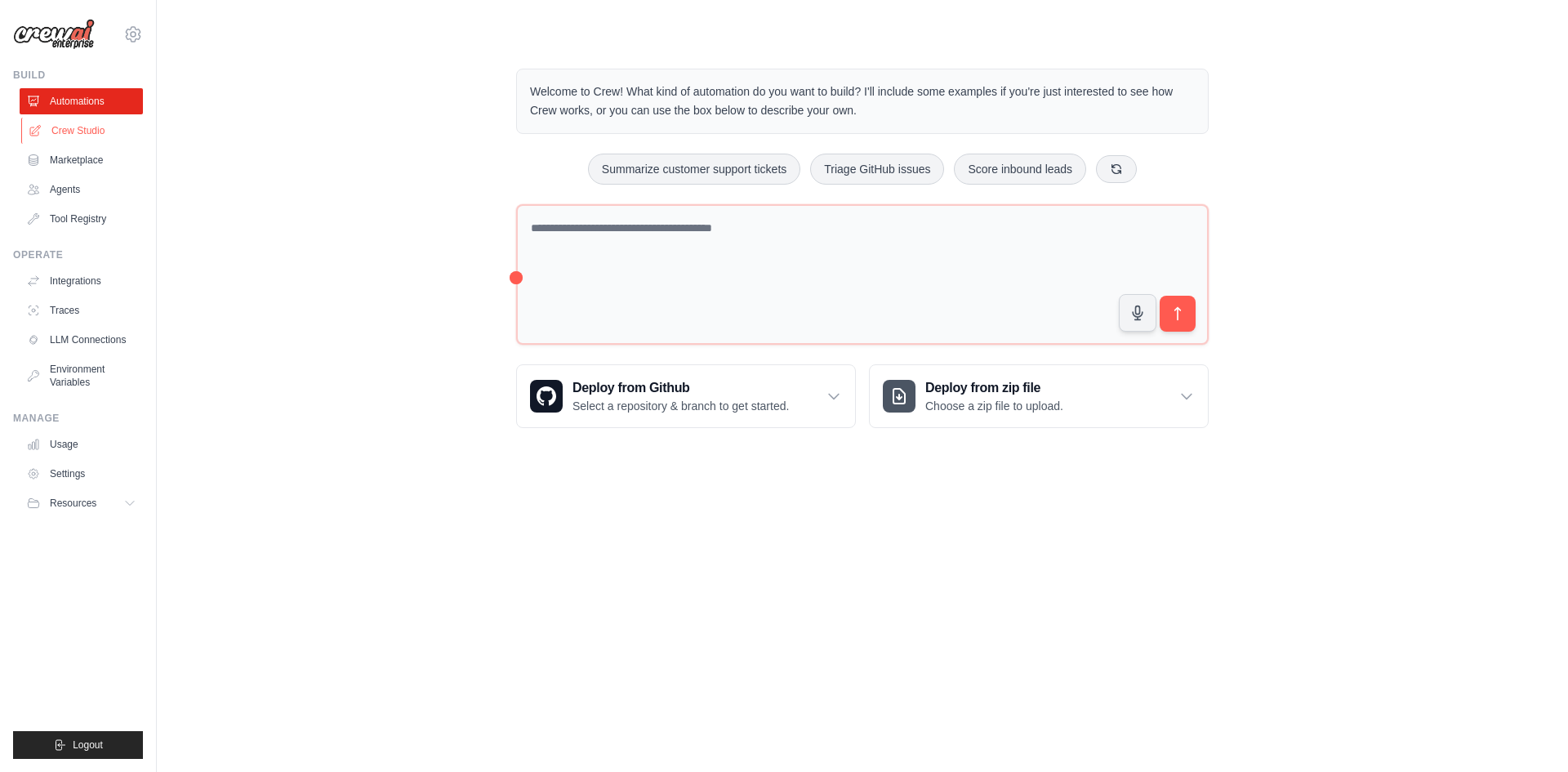
click at [88, 131] on link "Crew Studio" at bounding box center [83, 130] width 123 height 26
